Goal: Understand process/instructions: Learn how to perform a task or action

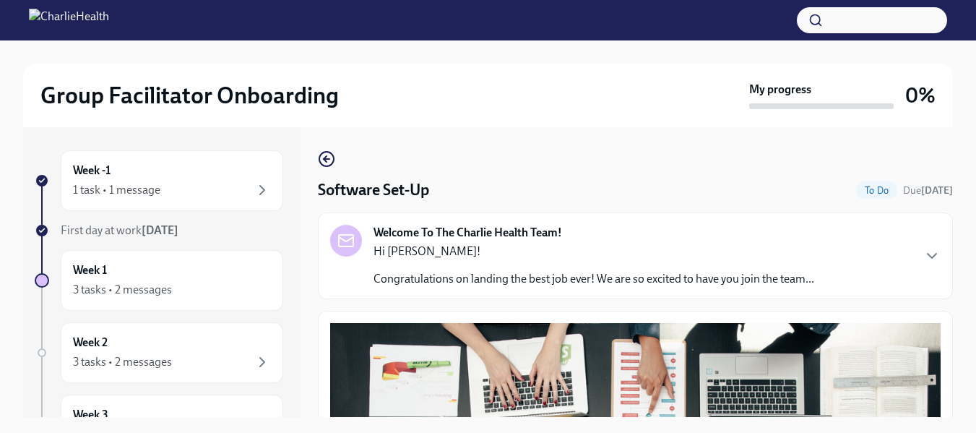
drag, startPoint x: 953, startPoint y: 180, endPoint x: 953, endPoint y: 210, distance: 30.3
click at [953, 210] on div "Group Facilitator Onboarding My progress 0% Week -1 1 task • 1 message First da…" at bounding box center [488, 248] width 976 height 417
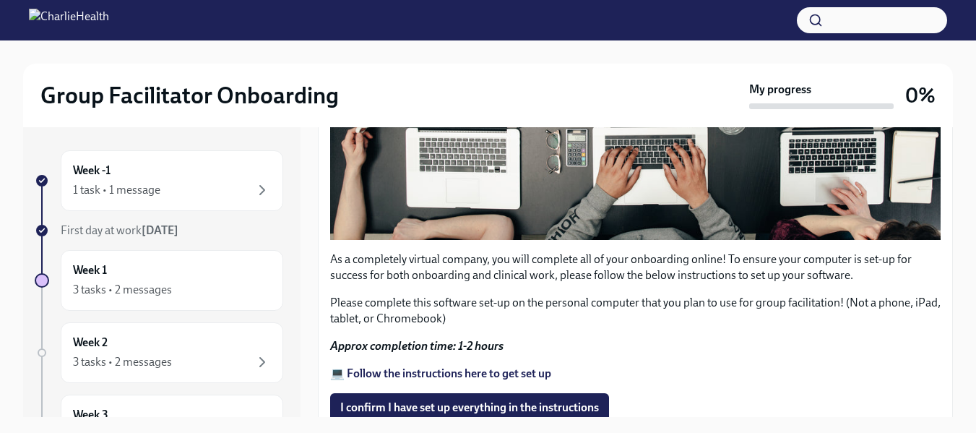
scroll to position [475, 0]
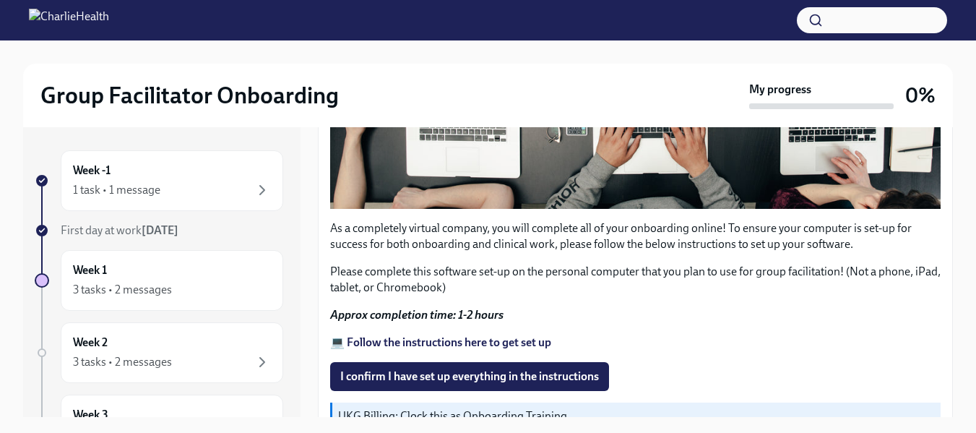
click at [503, 320] on div "As a completely virtual company, you will complete all of your onboarding onlin…" at bounding box center [635, 158] width 610 height 621
click at [112, 196] on div "1 task • 1 message" at bounding box center [116, 190] width 87 height 16
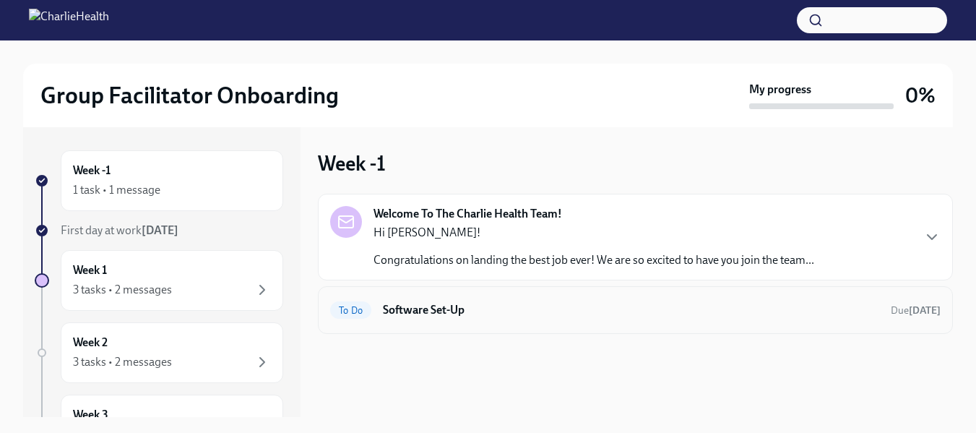
click at [573, 312] on h6 "Software Set-Up" at bounding box center [631, 310] width 496 height 16
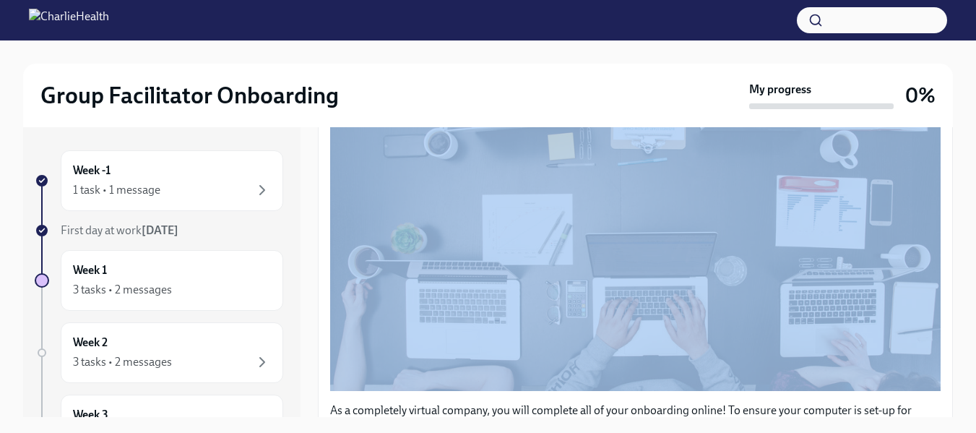
scroll to position [300, 0]
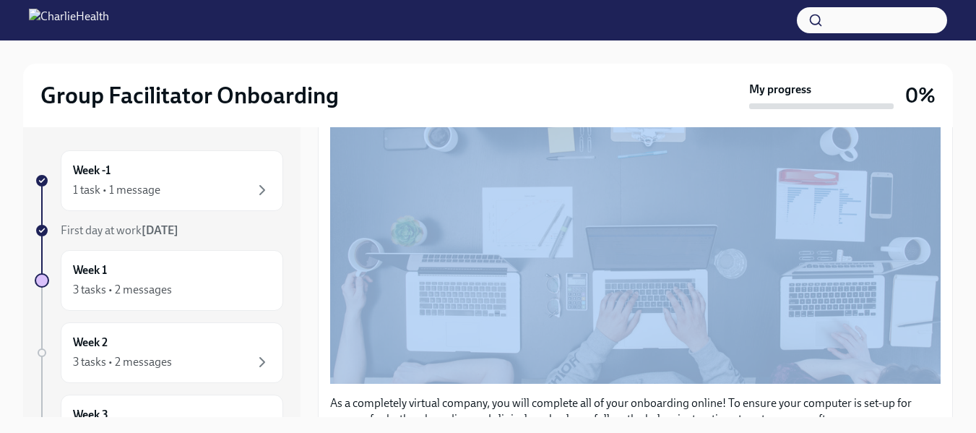
click at [966, 184] on div "Group Facilitator Onboarding My progress 0% Week -1 1 task • 1 message First da…" at bounding box center [488, 248] width 976 height 417
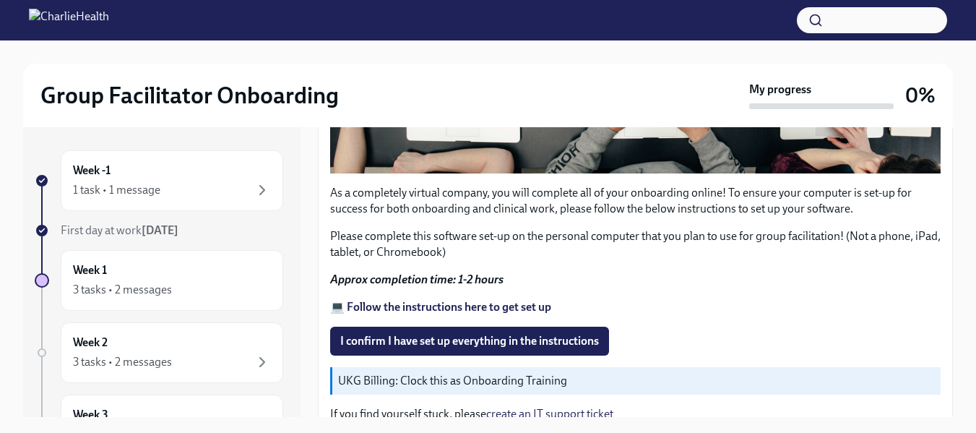
scroll to position [580, 0]
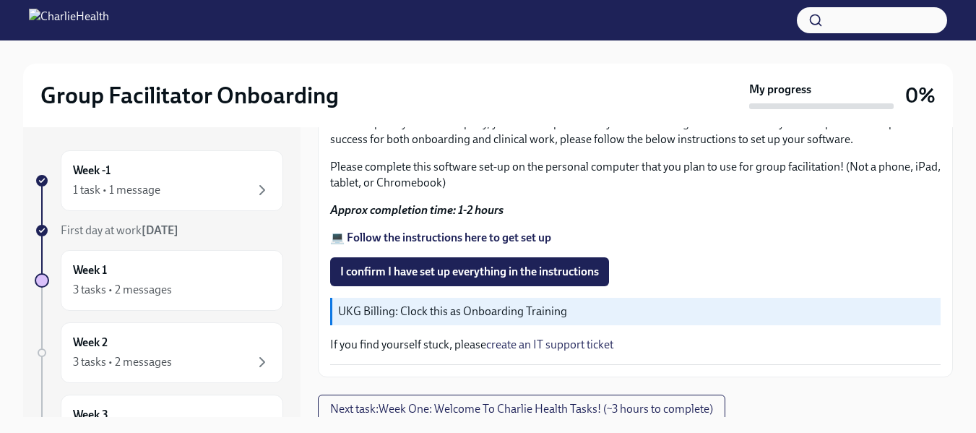
click at [503, 306] on p "UKG Billing: Clock this as Onboarding Training" at bounding box center [636, 311] width 596 height 16
click at [433, 303] on p "UKG Billing: Clock this as Onboarding Training" at bounding box center [636, 311] width 596 height 16
click at [418, 230] on strong "💻 Follow the instructions here to get set up" at bounding box center [440, 237] width 221 height 14
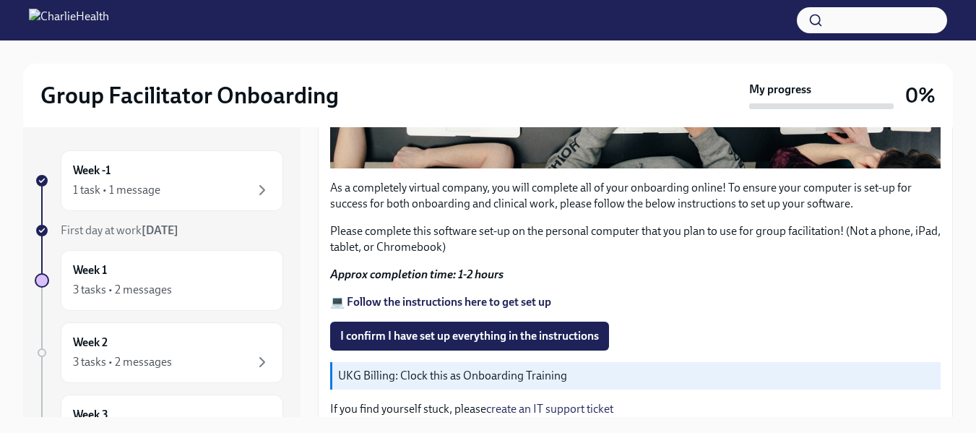
scroll to position [534, 0]
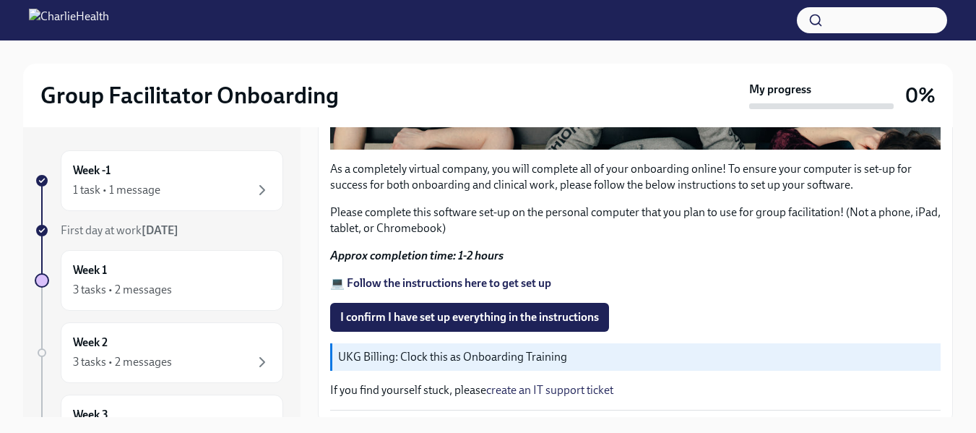
click at [456, 351] on p "UKG Billing: Clock this as Onboarding Training" at bounding box center [636, 357] width 596 height 16
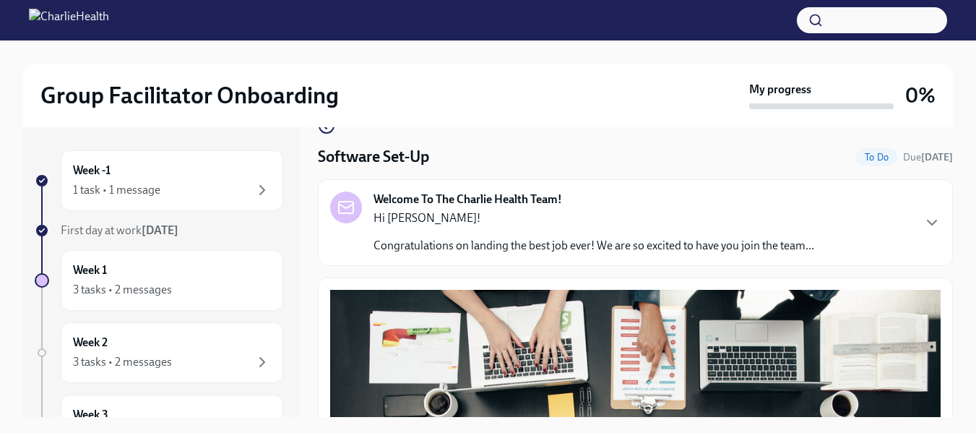
scroll to position [0, 0]
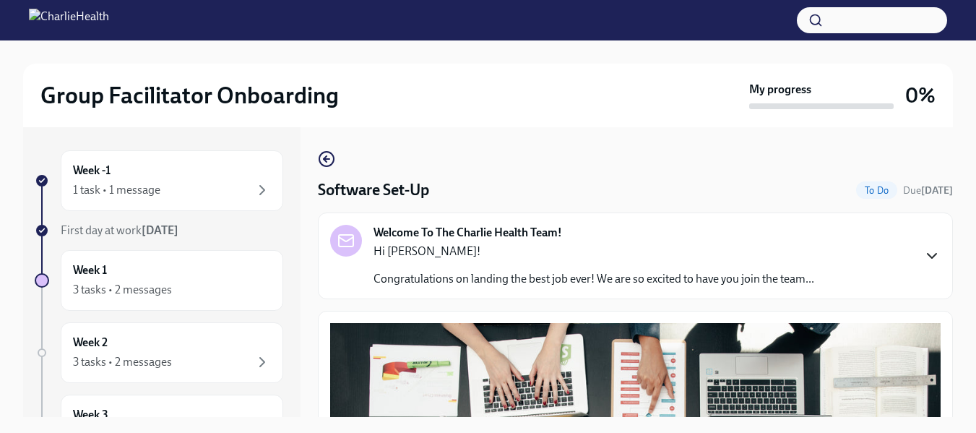
click at [923, 258] on icon "button" at bounding box center [931, 255] width 17 height 17
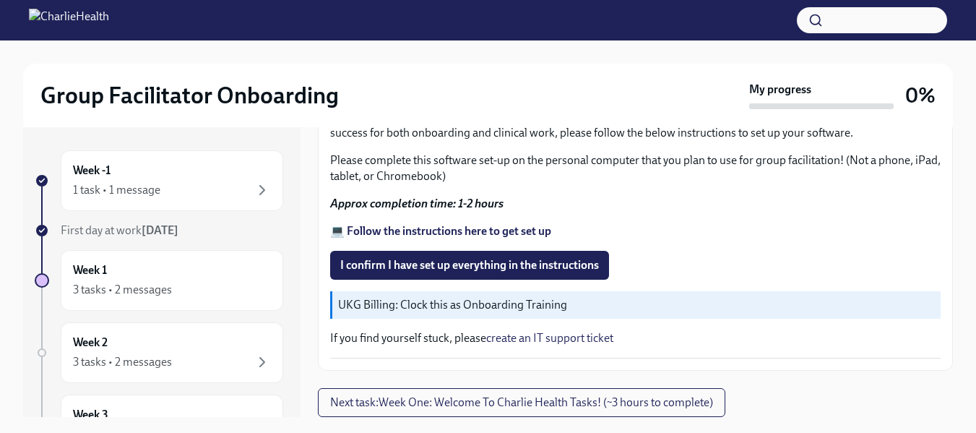
scroll to position [1284, 0]
